Goal: Task Accomplishment & Management: Complete application form

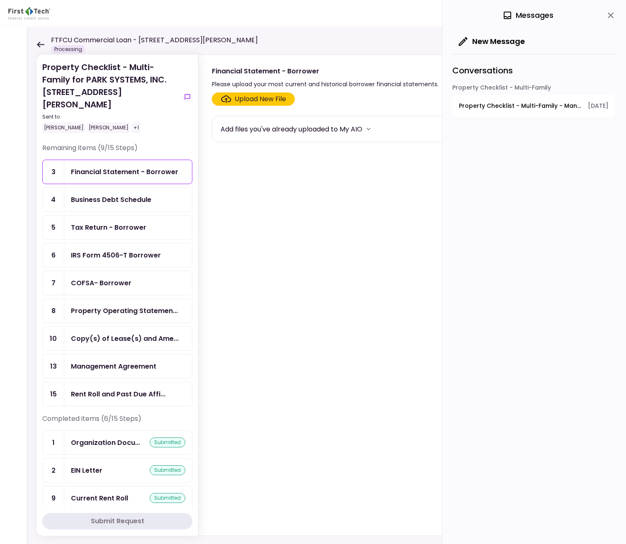
click at [126, 222] on div "Tax Return - Borrower" at bounding box center [108, 227] width 75 height 10
click at [489, 41] on button "New Message" at bounding box center [491, 42] width 79 height 22
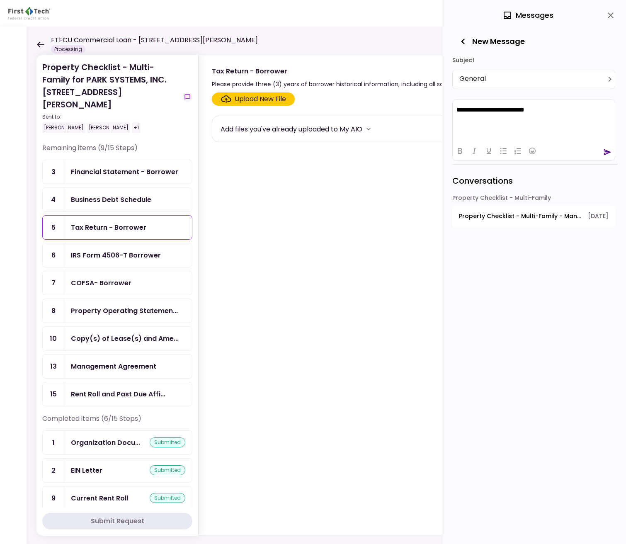
click at [456, 111] on p "**********" at bounding box center [533, 109] width 155 height 7
click at [608, 154] on icon "send" at bounding box center [607, 152] width 8 height 8
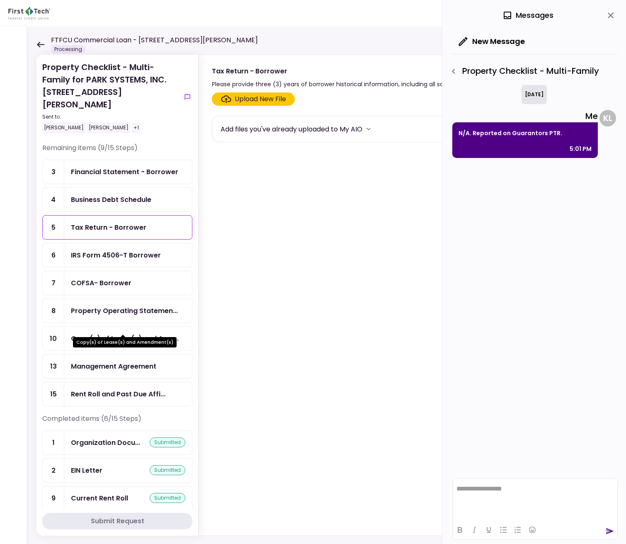
click at [119, 333] on div "Copy(s) of Lease(s) and Ame..." at bounding box center [125, 338] width 108 height 10
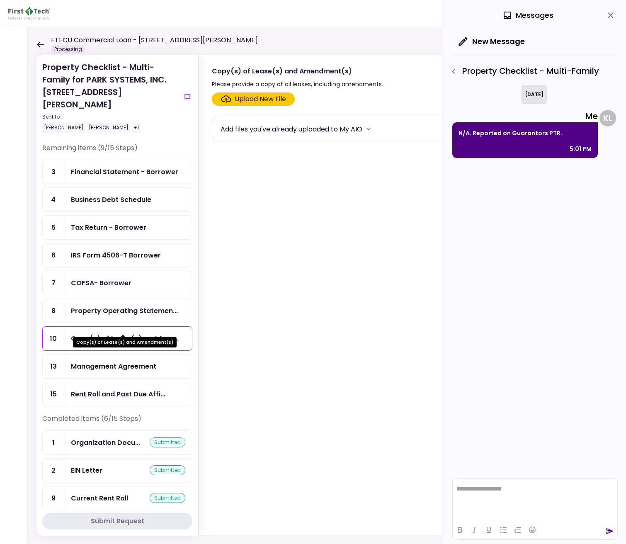
click at [119, 333] on div "Copy(s) of Lease(s) and Ame..." at bounding box center [125, 338] width 108 height 10
click at [613, 17] on icon "close" at bounding box center [611, 15] width 10 height 10
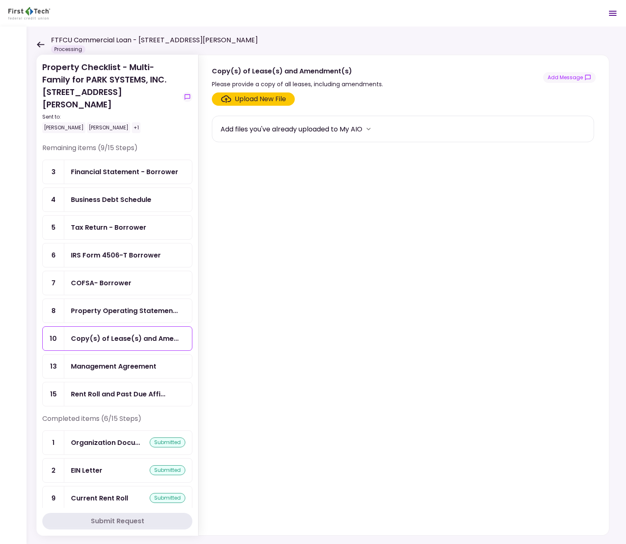
click at [122, 333] on div "Copy(s) of Lease(s) and Ame..." at bounding box center [125, 338] width 108 height 10
click at [564, 76] on button "Add Message" at bounding box center [569, 77] width 53 height 11
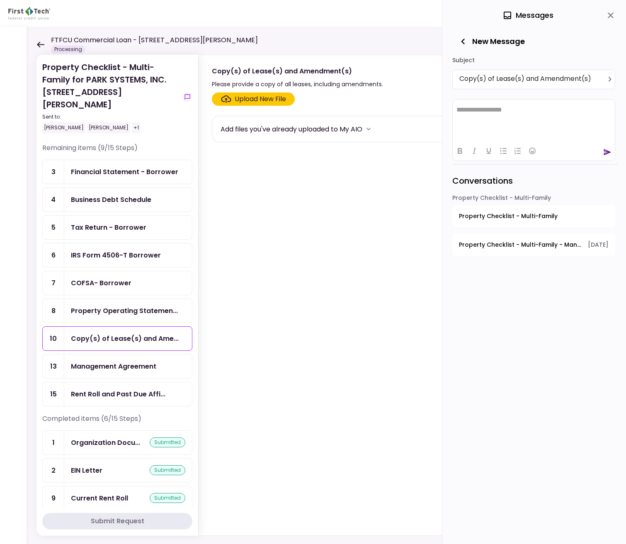
click at [612, 15] on icon "close" at bounding box center [611, 15] width 6 height 6
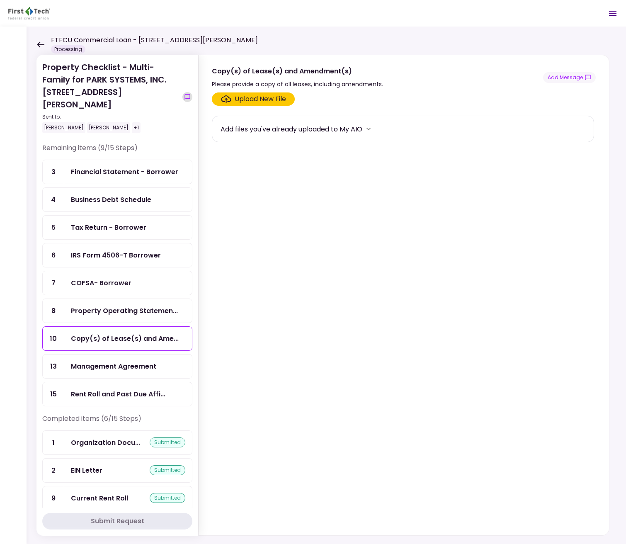
click at [184, 92] on button "show-messages" at bounding box center [187, 97] width 10 height 10
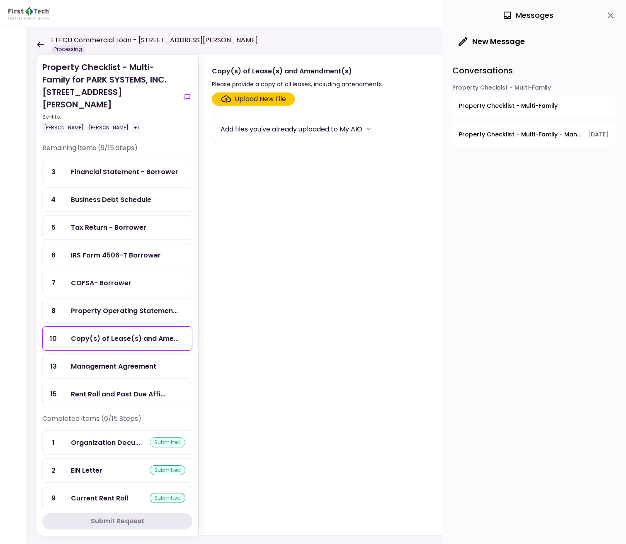
click at [513, 98] on button "Property Checklist - Multi-Family" at bounding box center [533, 106] width 163 height 22
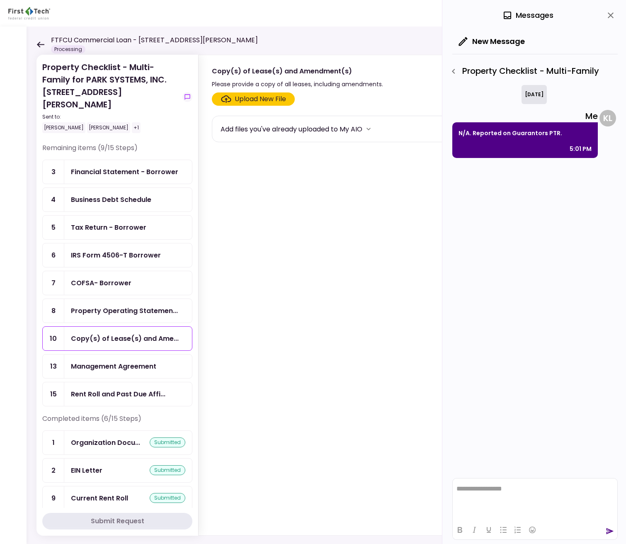
click at [456, 69] on icon "button" at bounding box center [454, 71] width 10 height 10
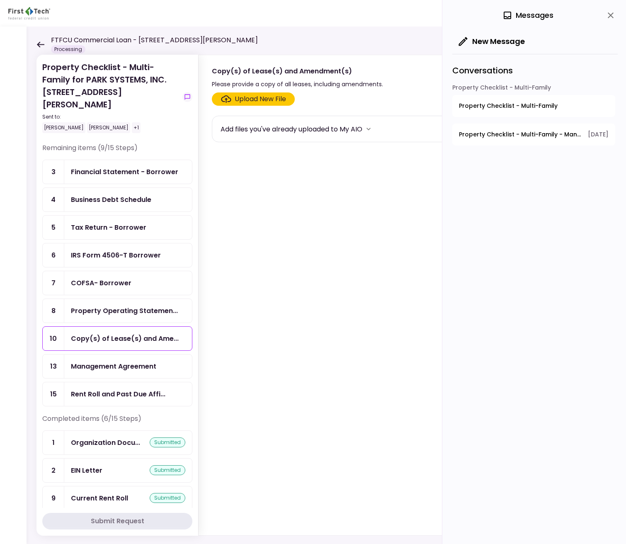
click at [516, 135] on span "Property Checklist - Multi-Family - Management Agreement" at bounding box center [520, 134] width 123 height 9
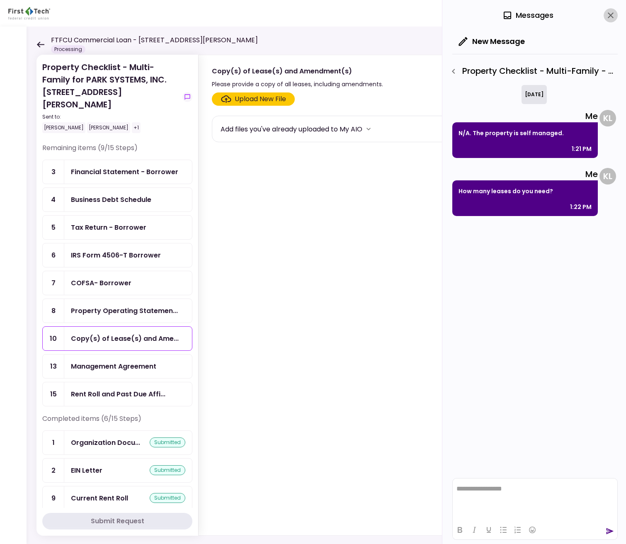
click at [605, 14] on button "close" at bounding box center [611, 15] width 14 height 14
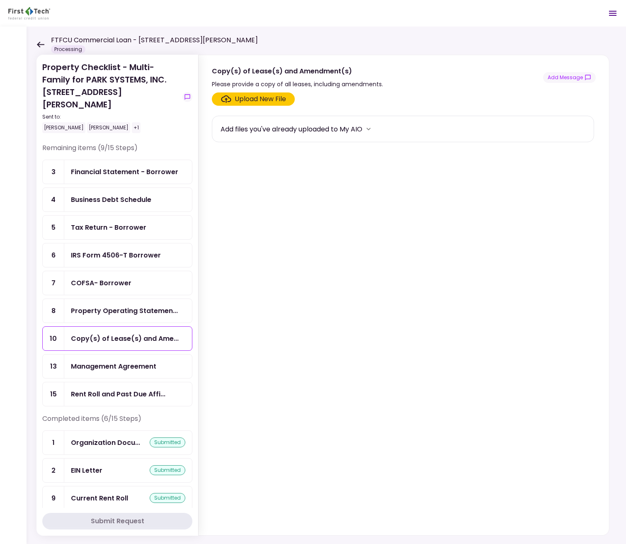
click at [107, 194] on div "Business Debt Schedule" at bounding box center [111, 199] width 80 height 10
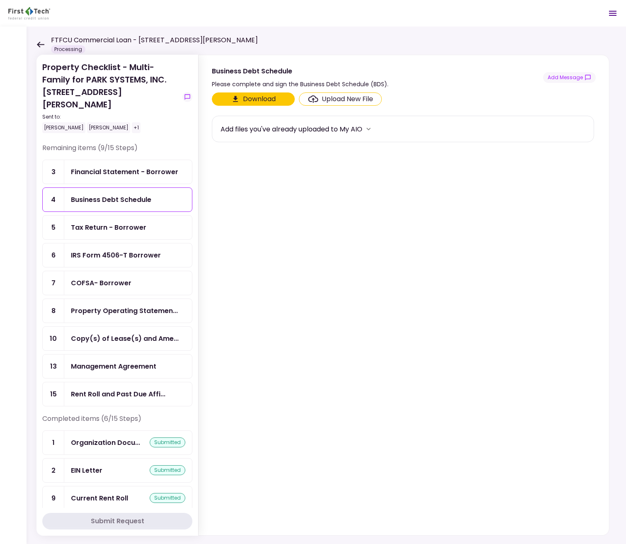
click at [129, 167] on div "Financial Statement - Borrower" at bounding box center [124, 172] width 107 height 10
click at [444, 17] on header "FTFCU Commercial Loan - [STREET_ADDRESS][PERSON_NAME] Processing 0 Messages New…" at bounding box center [313, 13] width 626 height 27
click at [263, 100] on div "Upload New File" at bounding box center [260, 99] width 51 height 10
click at [0, 0] on input "Upload New File" at bounding box center [0, 0] width 0 height 0
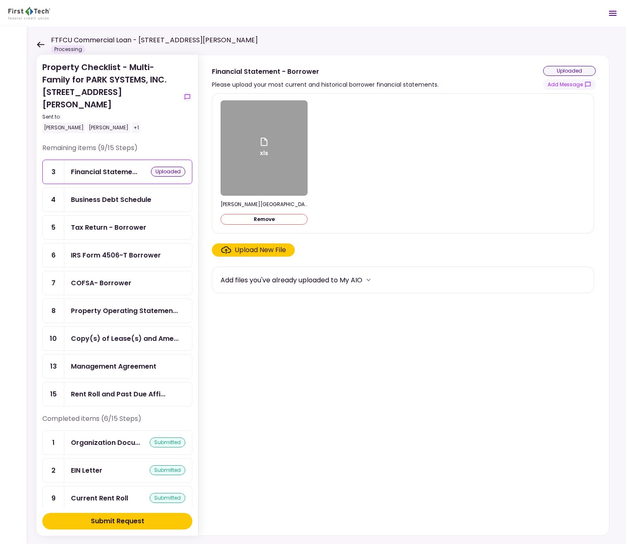
click at [246, 249] on div "Upload New File" at bounding box center [260, 250] width 51 height 10
click at [0, 0] on input "Upload New File" at bounding box center [0, 0] width 0 height 0
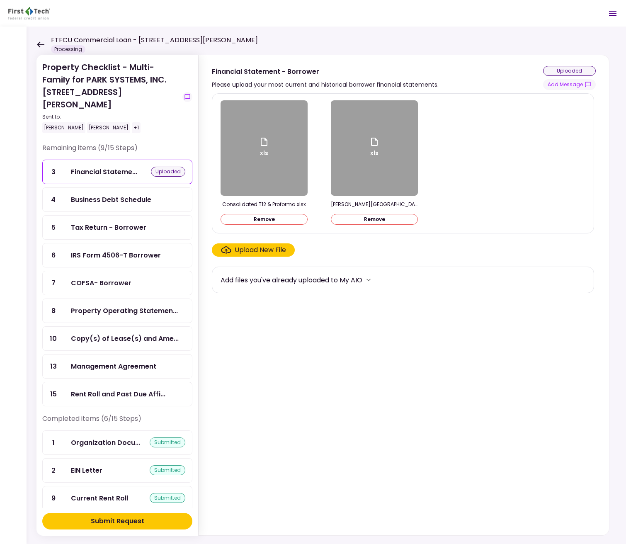
click at [285, 219] on button "Remove" at bounding box center [264, 219] width 87 height 11
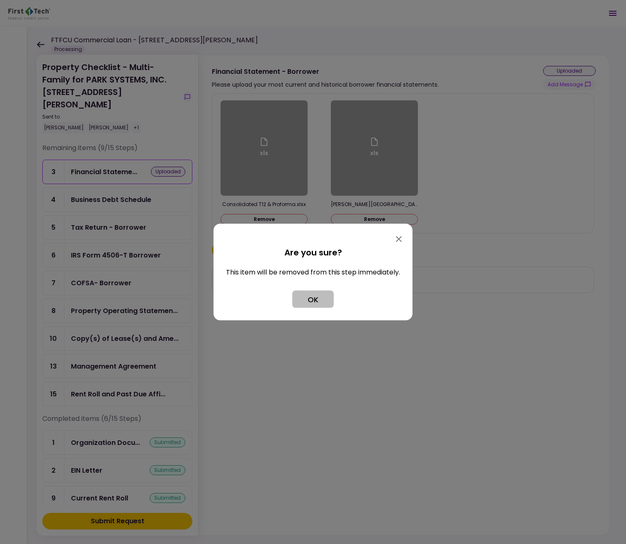
click at [306, 299] on button "OK" at bounding box center [312, 299] width 41 height 17
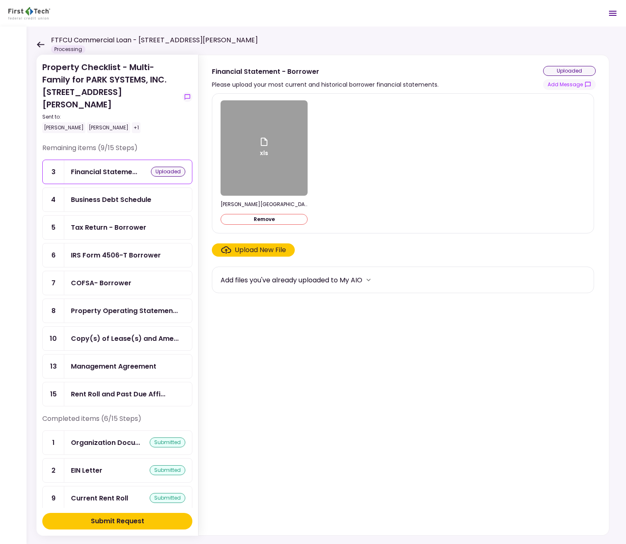
click at [267, 253] on div "Upload New File" at bounding box center [260, 250] width 51 height 10
click at [0, 0] on input "Upload New File" at bounding box center [0, 0] width 0 height 0
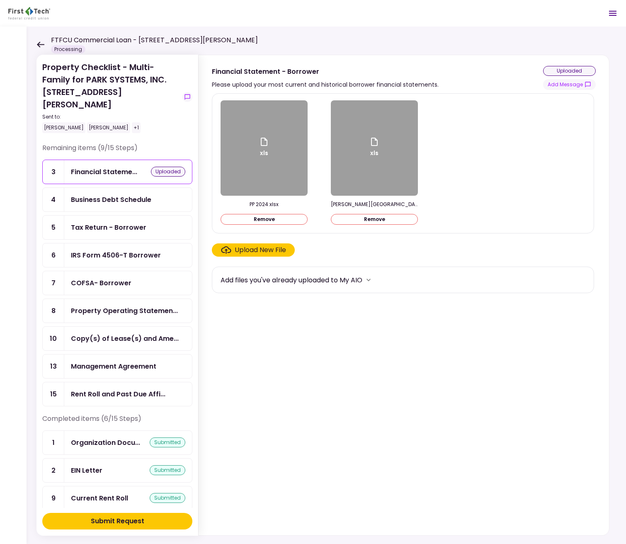
click at [273, 245] on div "Upload New File" at bounding box center [260, 250] width 51 height 10
click at [0, 0] on input "Upload New File" at bounding box center [0, 0] width 0 height 0
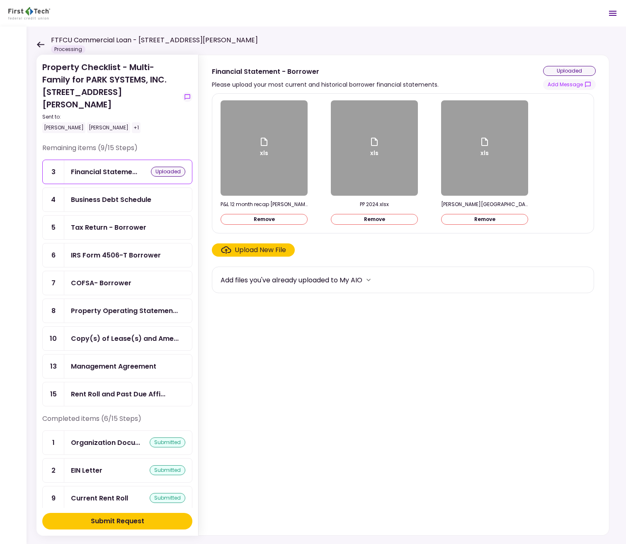
click at [127, 523] on div "Submit Request" at bounding box center [117, 521] width 53 height 10
